Goal: Find specific page/section: Find specific page/section

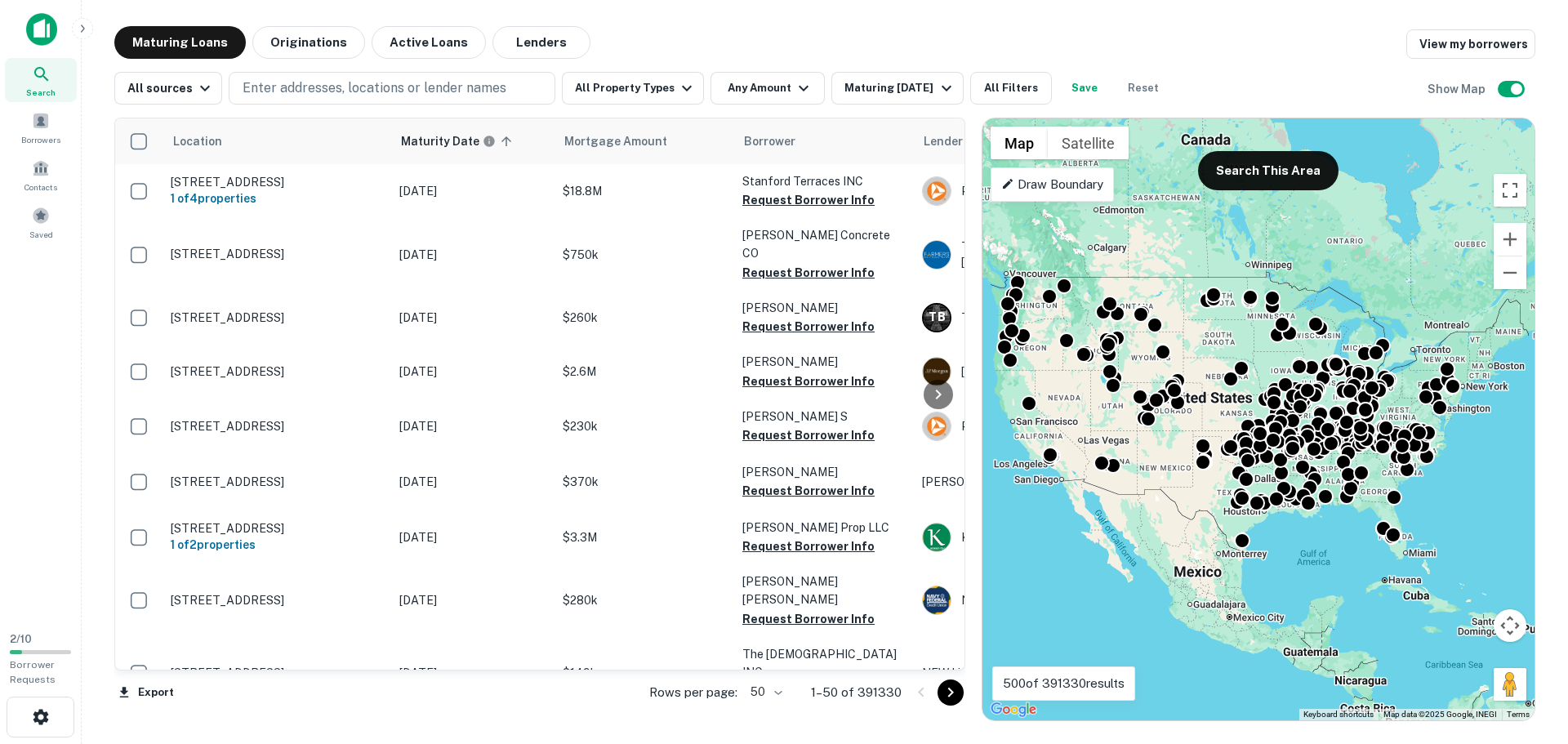
click at [674, 43] on div "Maturing Loans Originations Active Loans Lenders View my borrowers" at bounding box center [825, 42] width 1421 height 33
click at [660, 86] on button "All Property Types" at bounding box center [633, 88] width 142 height 33
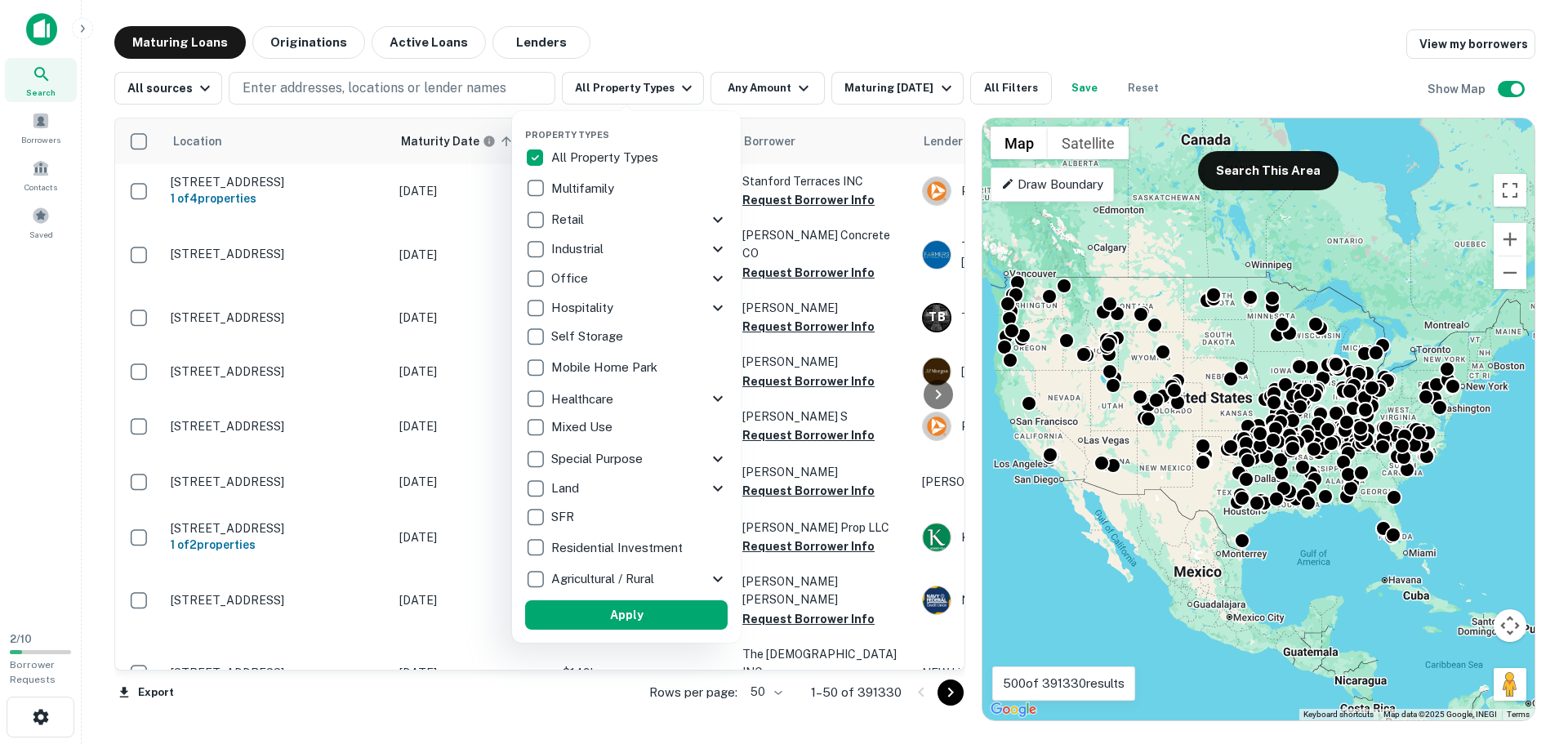
click at [713, 306] on icon at bounding box center [717, 307] width 19 height 19
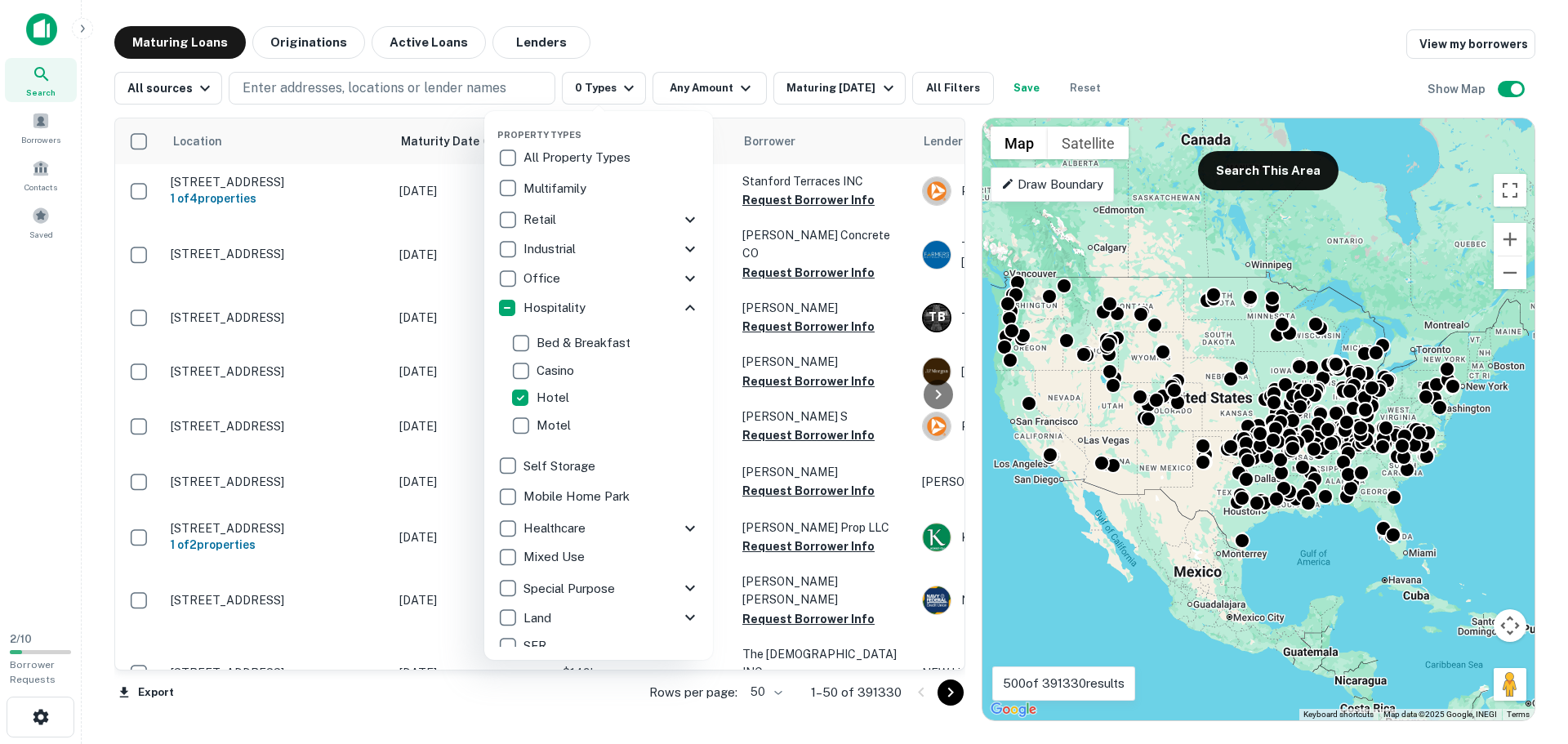
click at [681, 311] on icon at bounding box center [690, 307] width 19 height 19
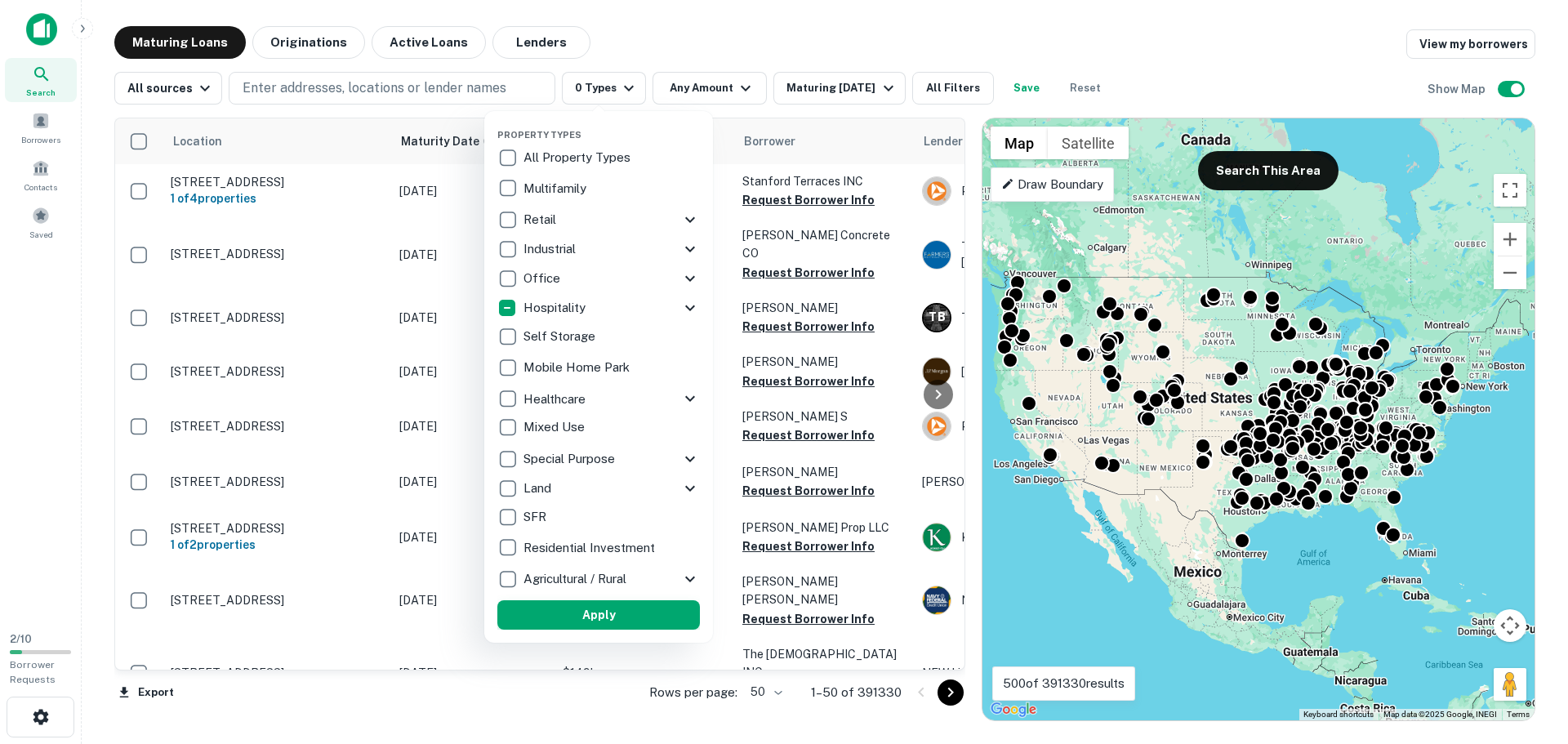
click at [603, 607] on button "Apply" at bounding box center [598, 614] width 202 height 30
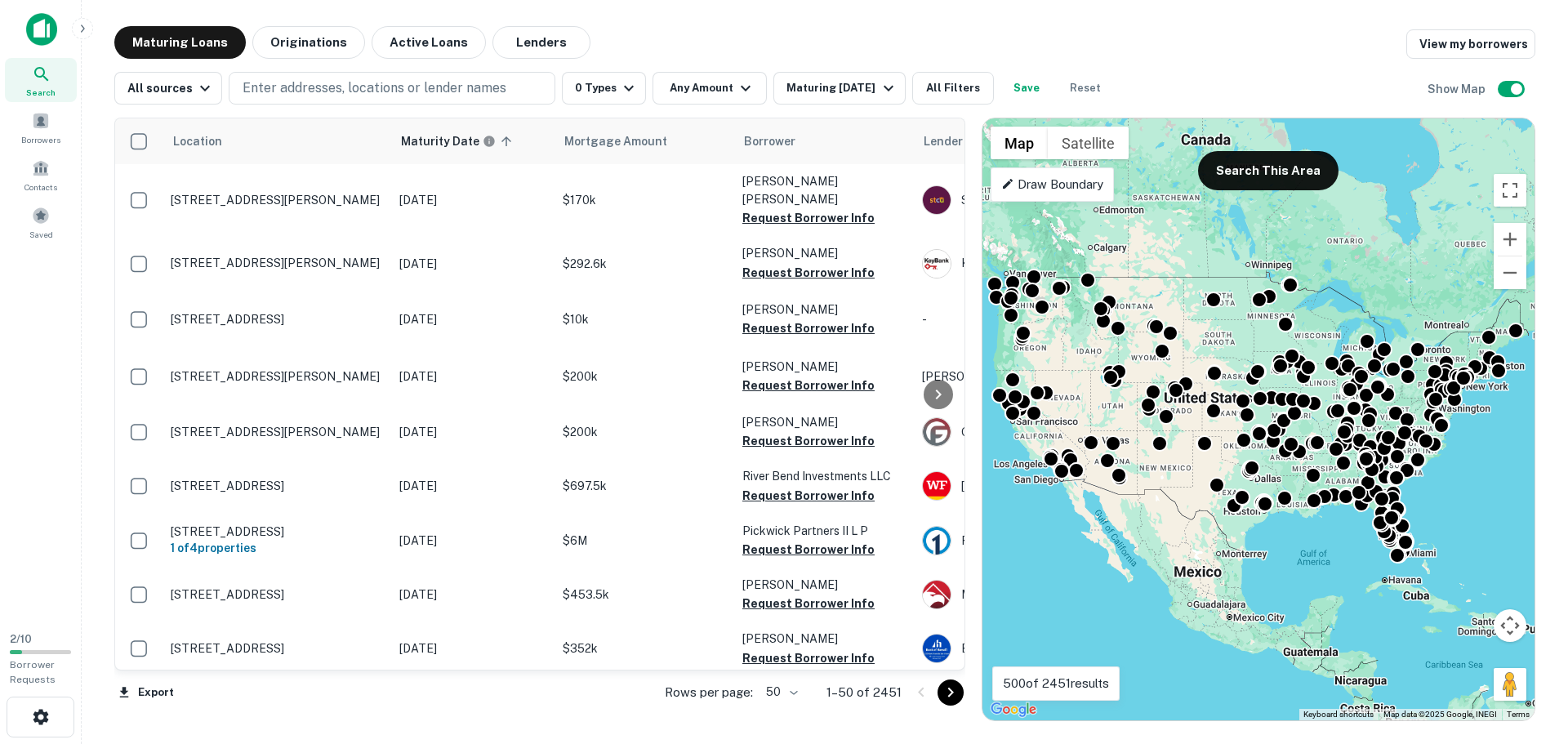
click at [713, 35] on div "Maturing Loans Originations Active Loans Lenders View my borrowers" at bounding box center [825, 42] width 1421 height 33
click at [714, 80] on button "Any Amount" at bounding box center [709, 88] width 114 height 33
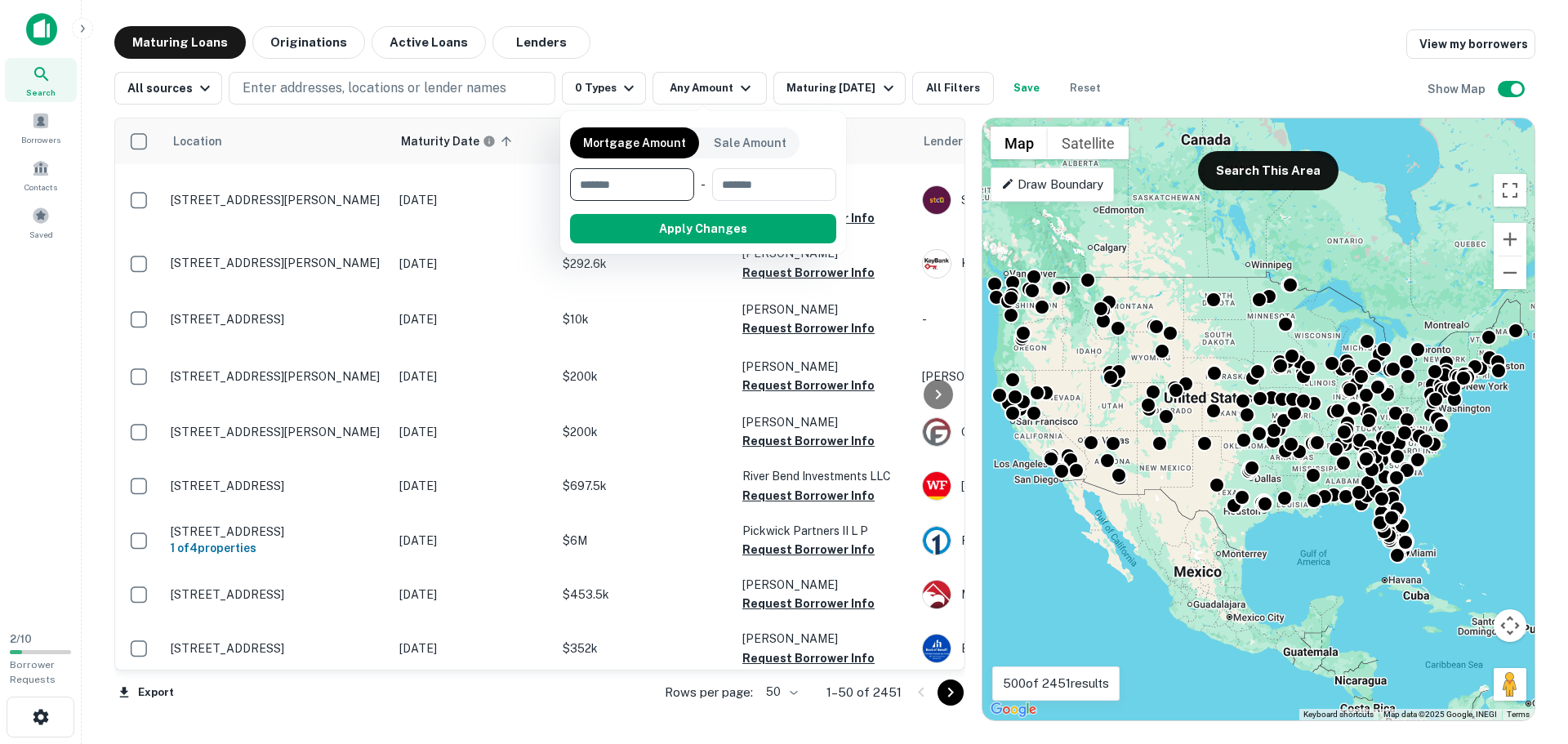
click at [796, 25] on div at bounding box center [784, 372] width 1568 height 744
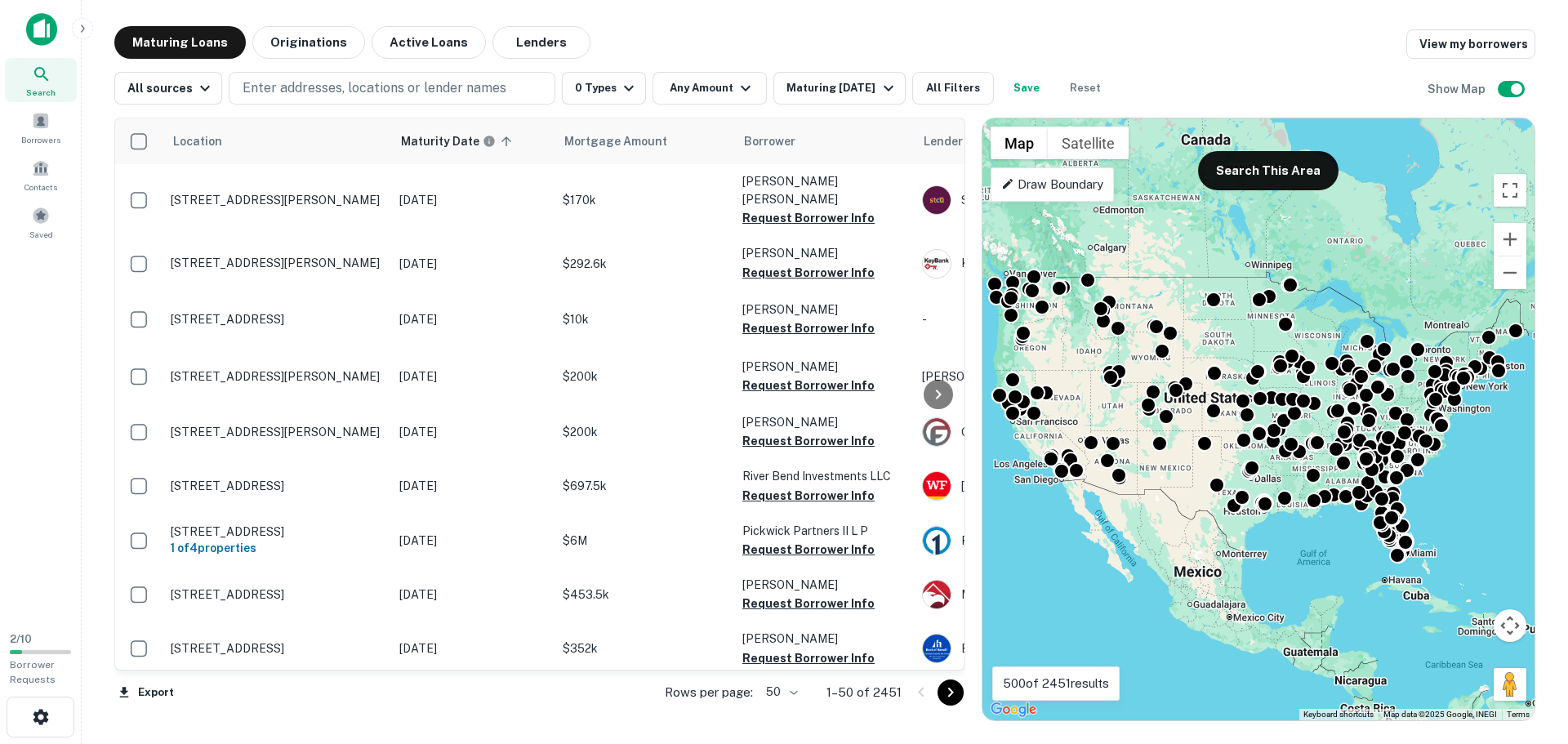
click at [872, 32] on div "Maturing Loans Originations Active Loans Lenders View my borrowers" at bounding box center [825, 42] width 1421 height 33
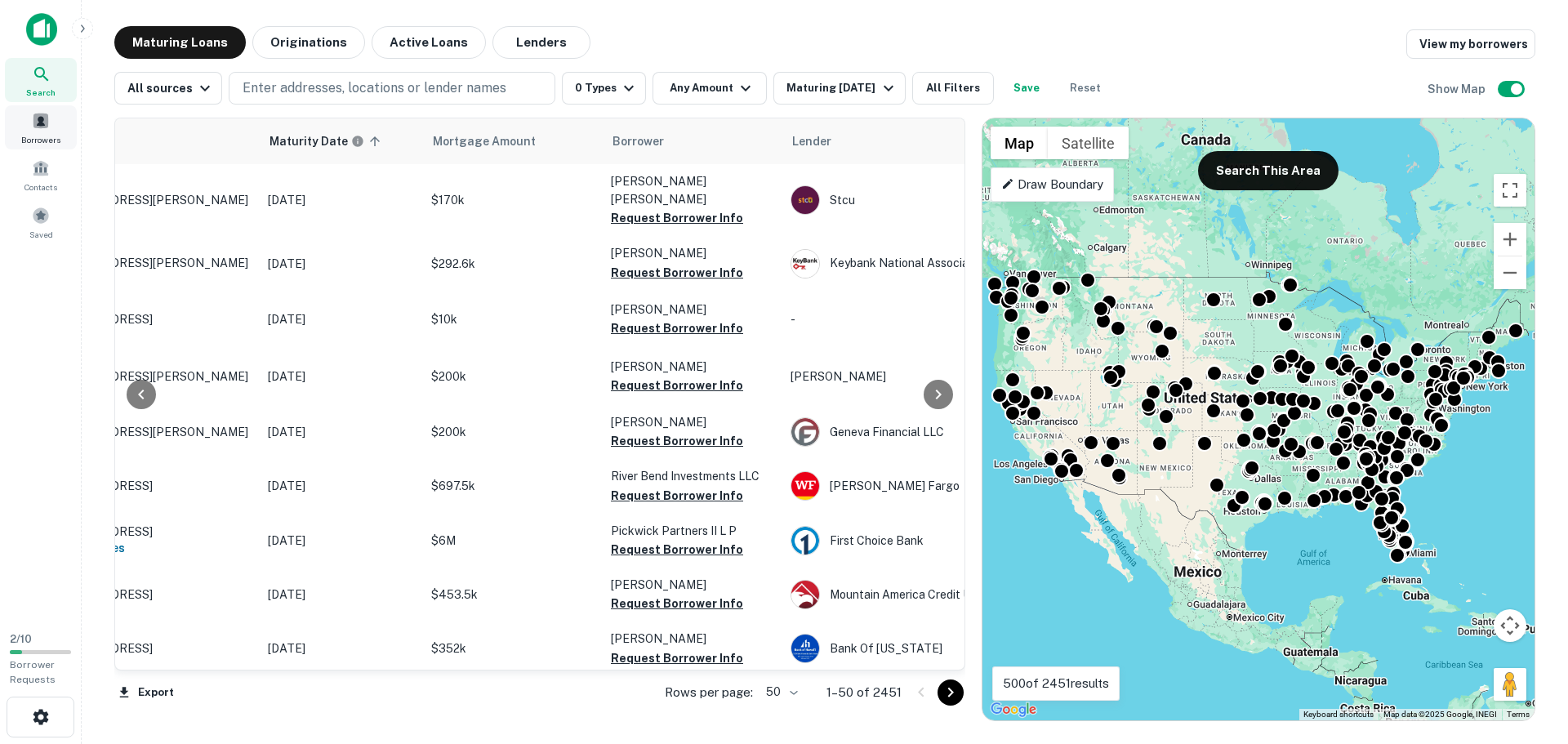
click at [52, 130] on div "Borrowers" at bounding box center [41, 127] width 72 height 44
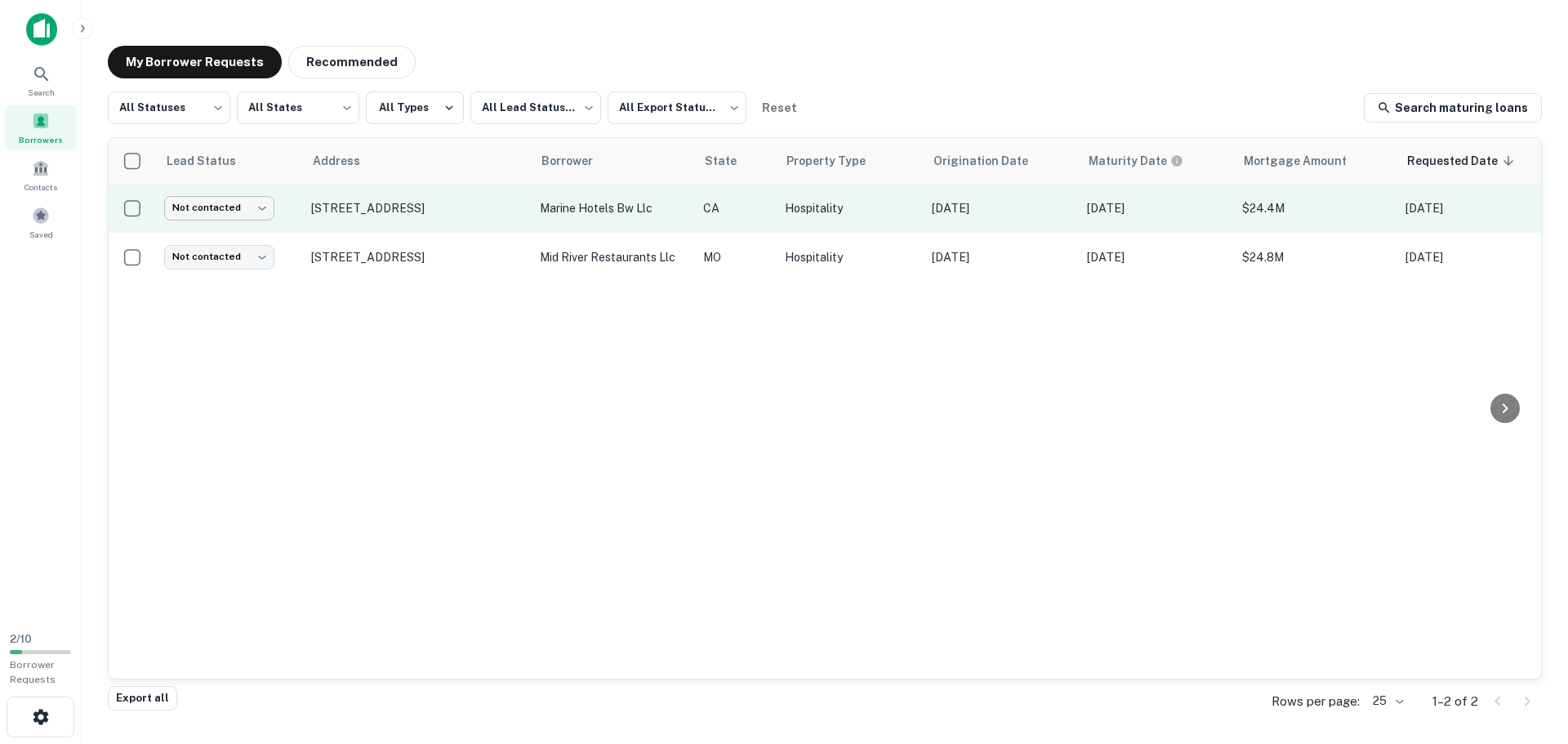
click at [239, 212] on body "Search Borrowers Contacts Saved 2 / 10 Borrower Requests My Borrower Requests R…" at bounding box center [784, 372] width 1568 height 744
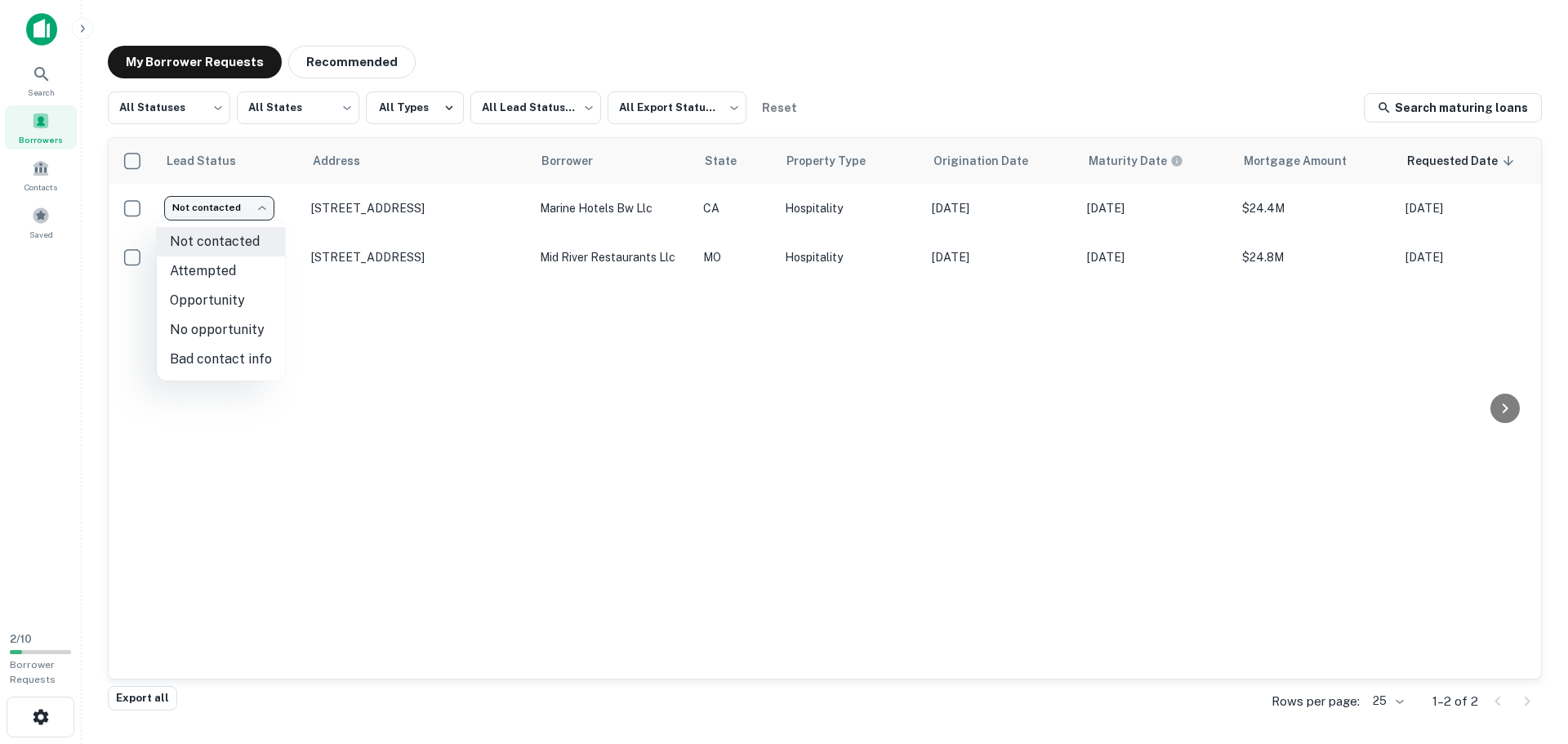
drag, startPoint x: 715, startPoint y: 675, endPoint x: 1079, endPoint y: 654, distance: 364.6
click at [1079, 654] on div at bounding box center [784, 372] width 1568 height 744
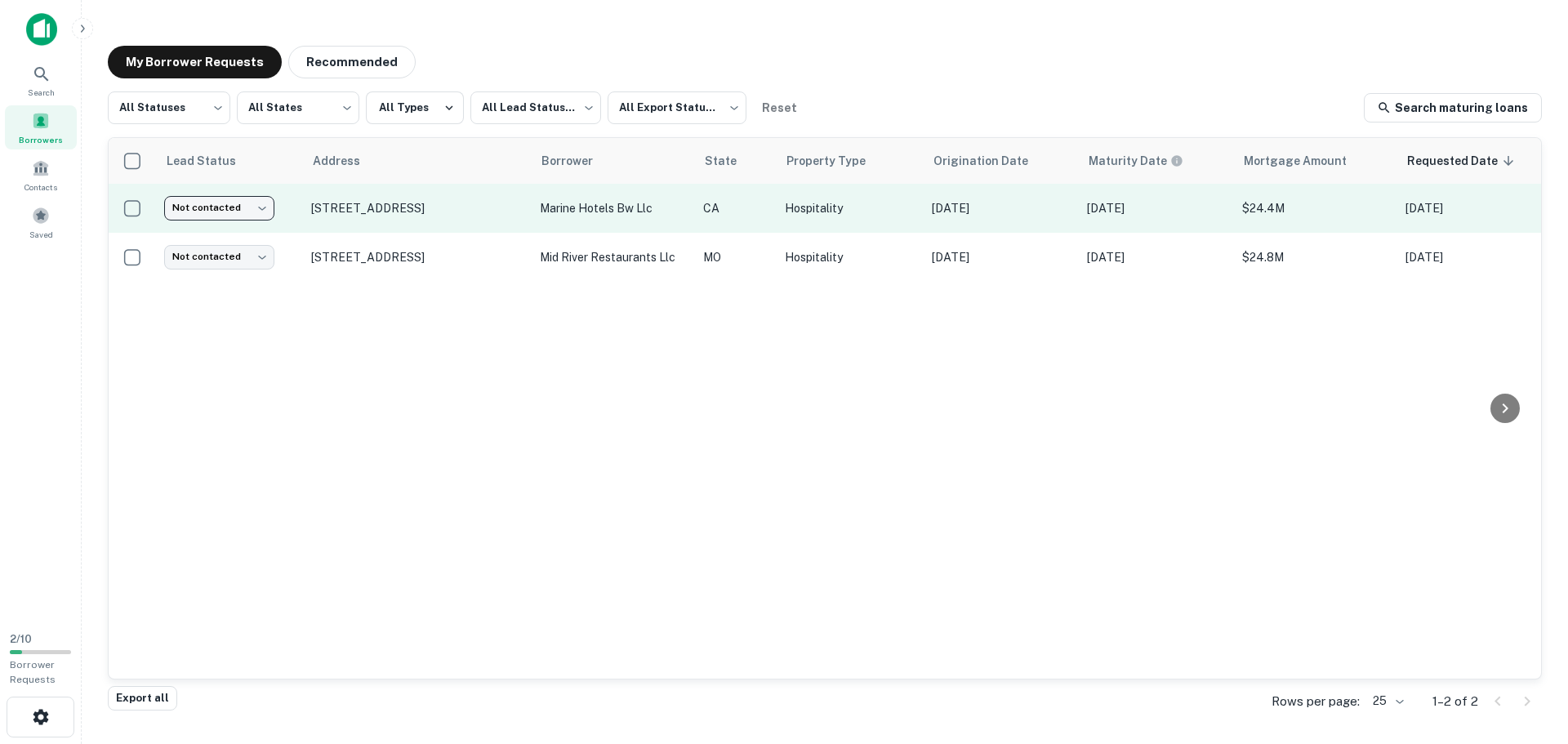
click at [251, 201] on body "Search Borrowers Contacts Saved 2 / 10 Borrower Requests My Borrower Requests R…" at bounding box center [784, 372] width 1568 height 744
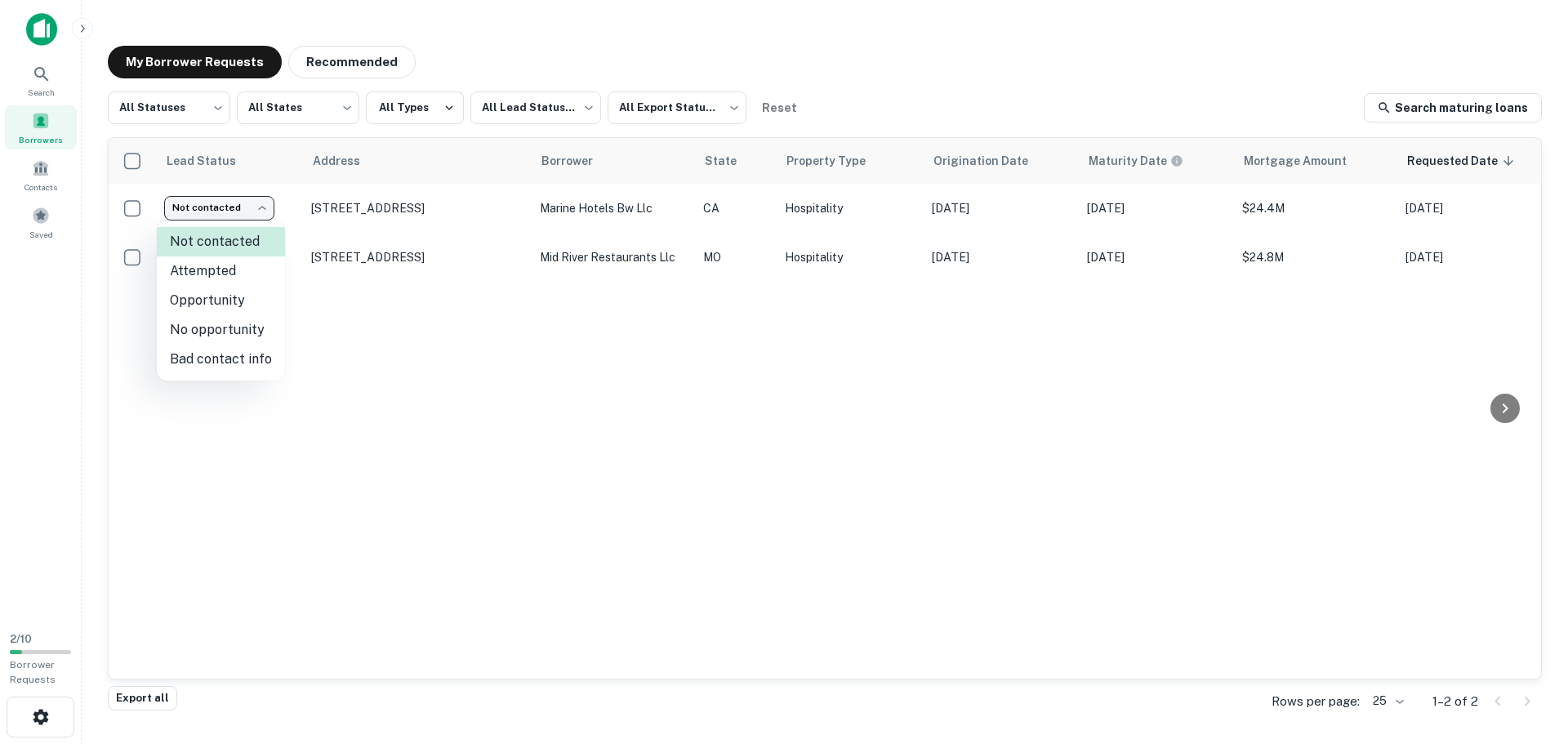
click at [258, 212] on div at bounding box center [784, 372] width 1568 height 744
